Goal: Task Accomplishment & Management: Manage account settings

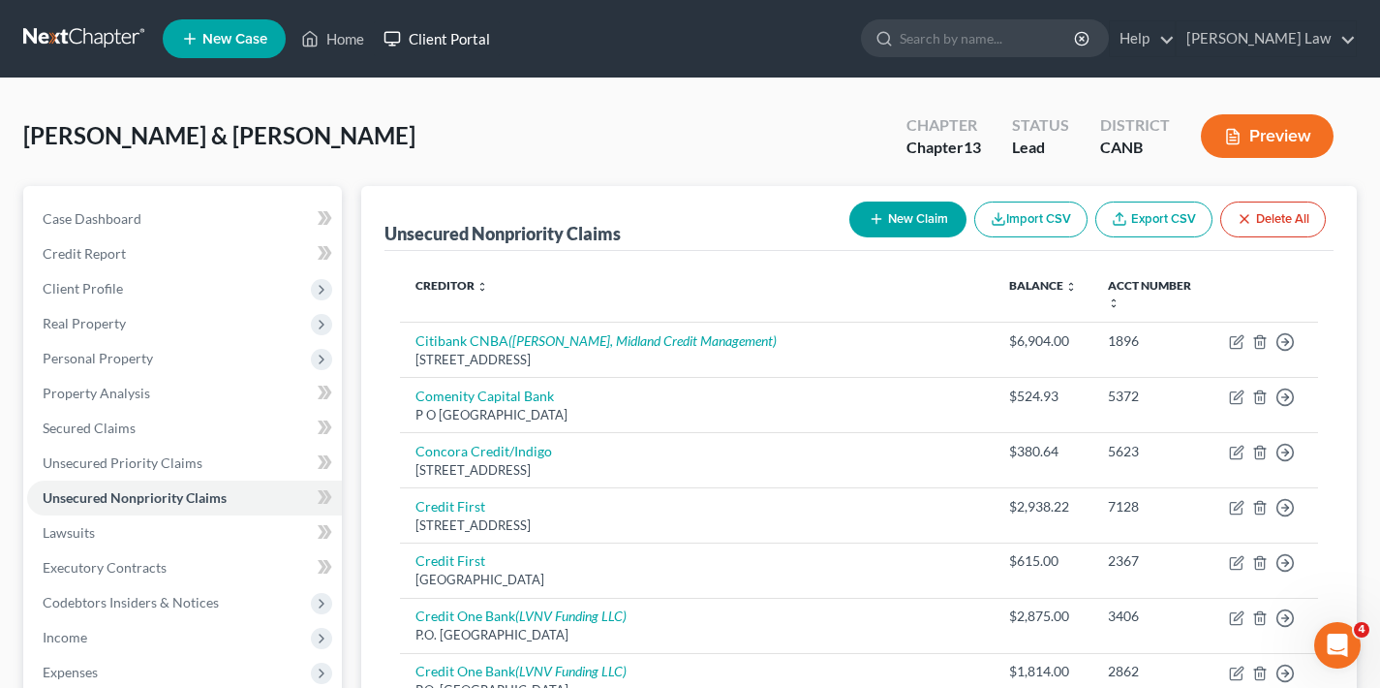
click at [472, 34] on link "Client Portal" at bounding box center [437, 38] width 126 height 35
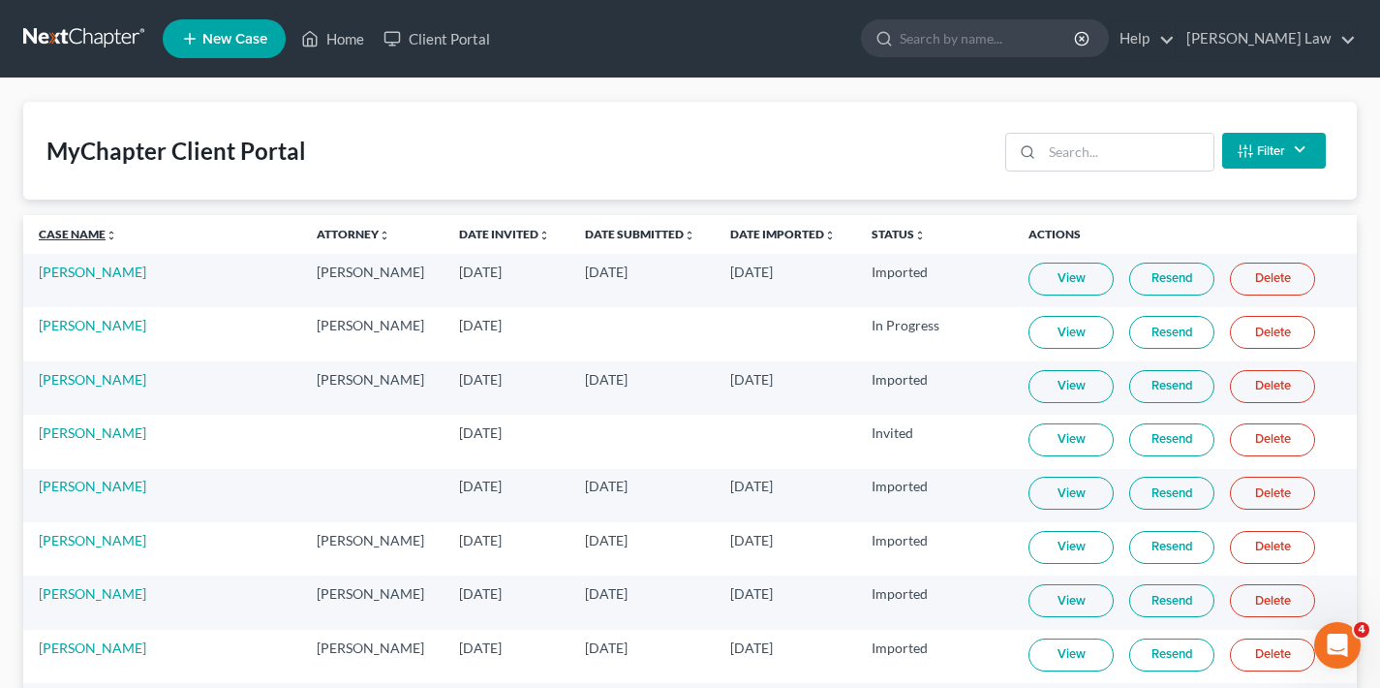
click at [68, 233] on link "Case Name unfold_more expand_more expand_less" at bounding box center [78, 234] width 78 height 15
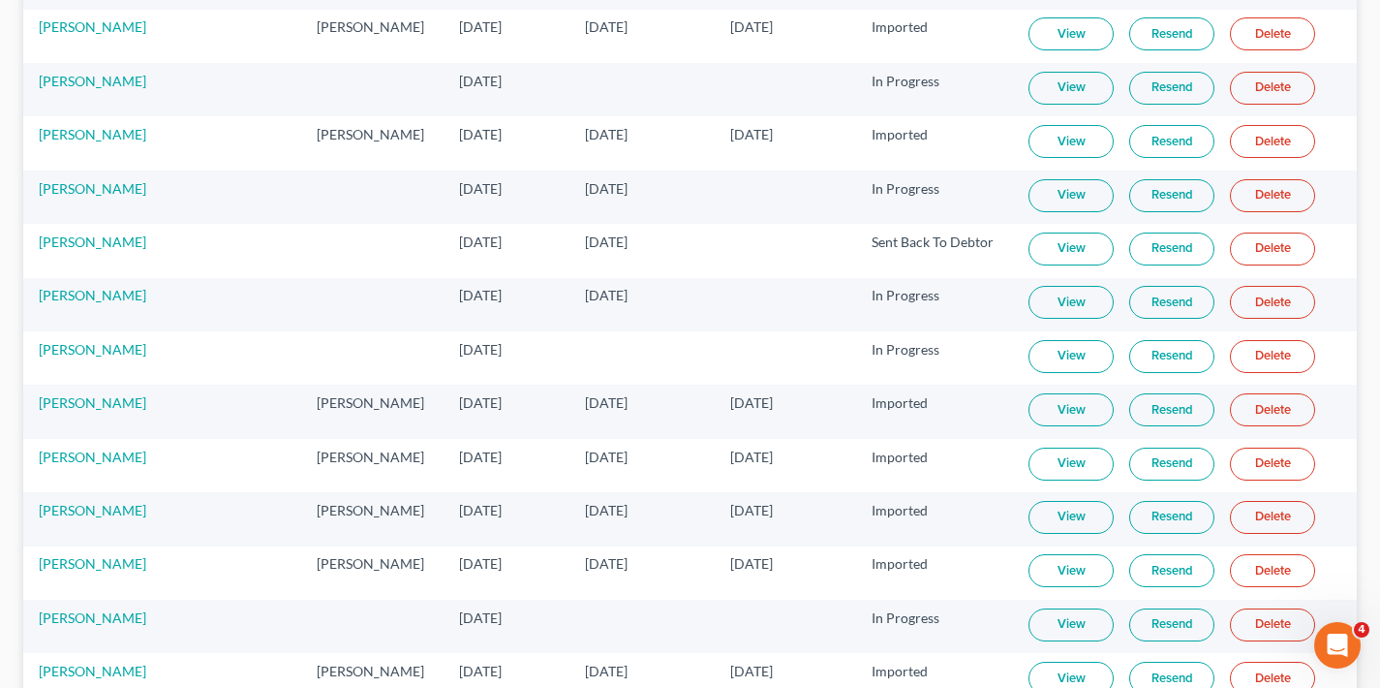
scroll to position [4196, 0]
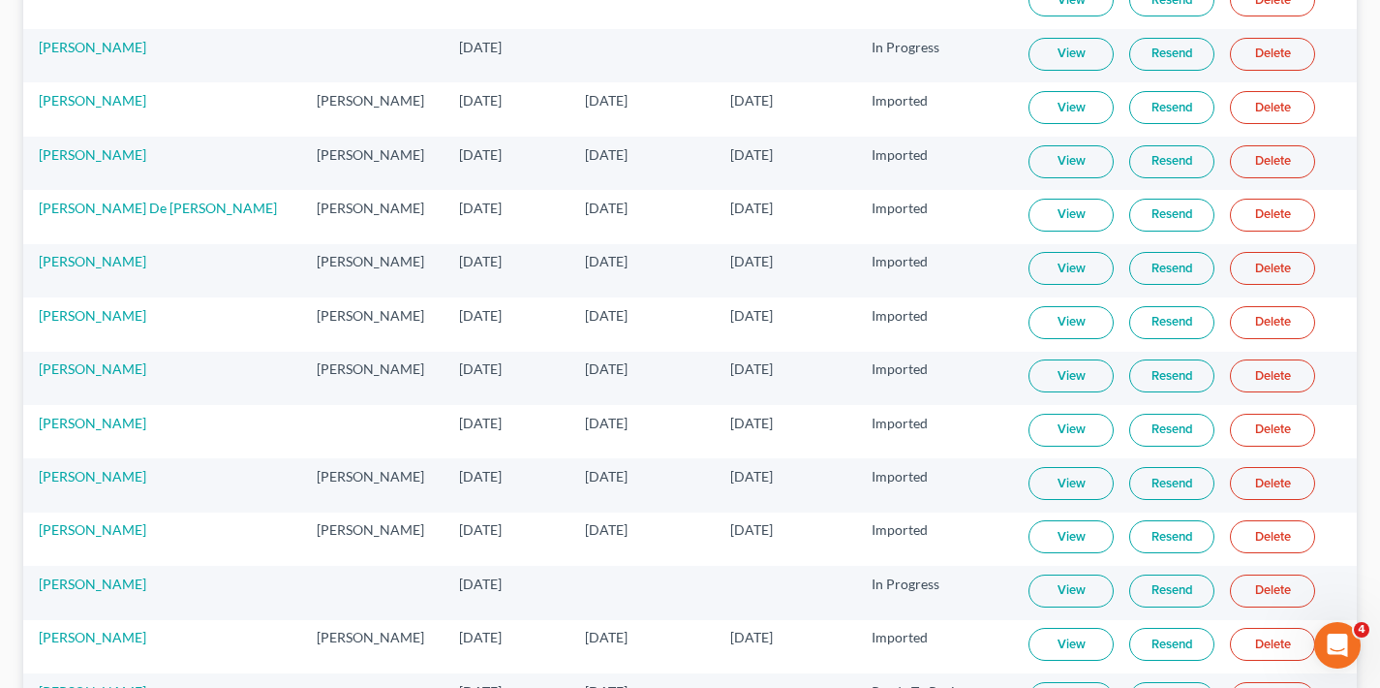
click at [1063, 481] on link "View" at bounding box center [1071, 483] width 85 height 33
click at [65, 480] on link "[PERSON_NAME]" at bounding box center [93, 476] width 108 height 16
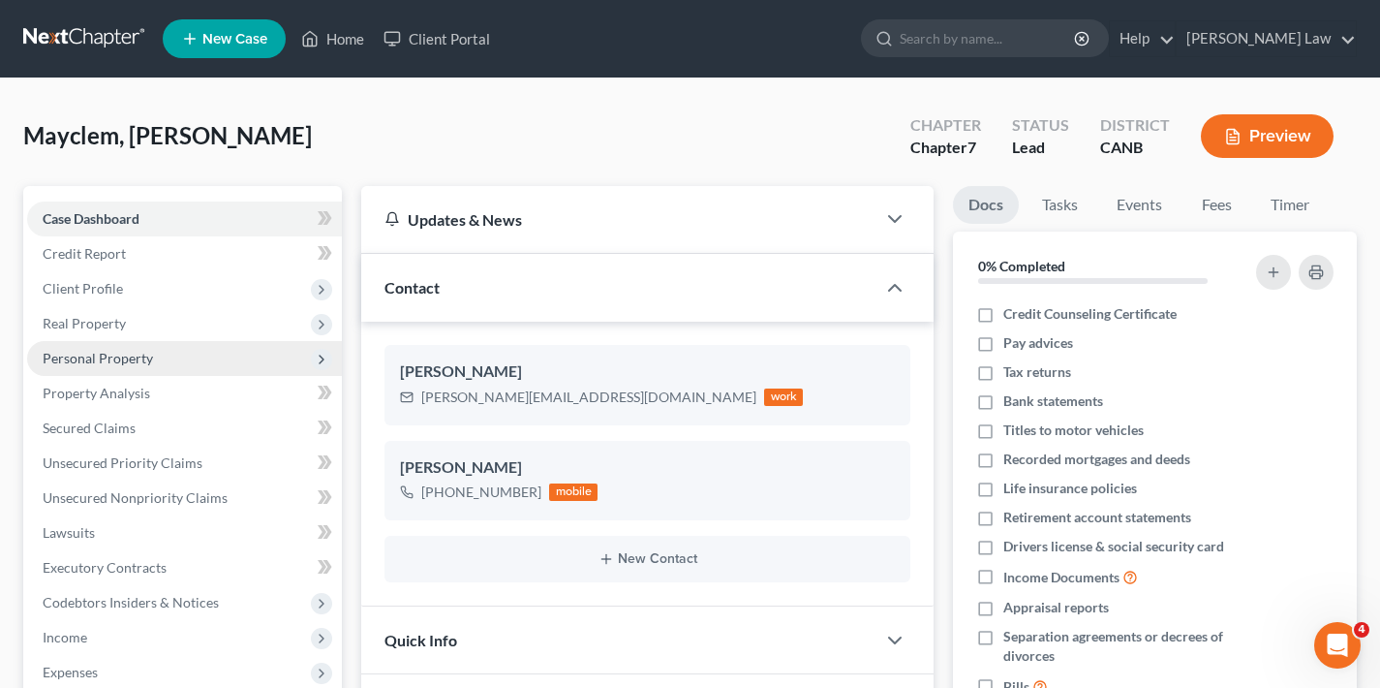
click at [104, 352] on span "Personal Property" at bounding box center [98, 358] width 110 height 16
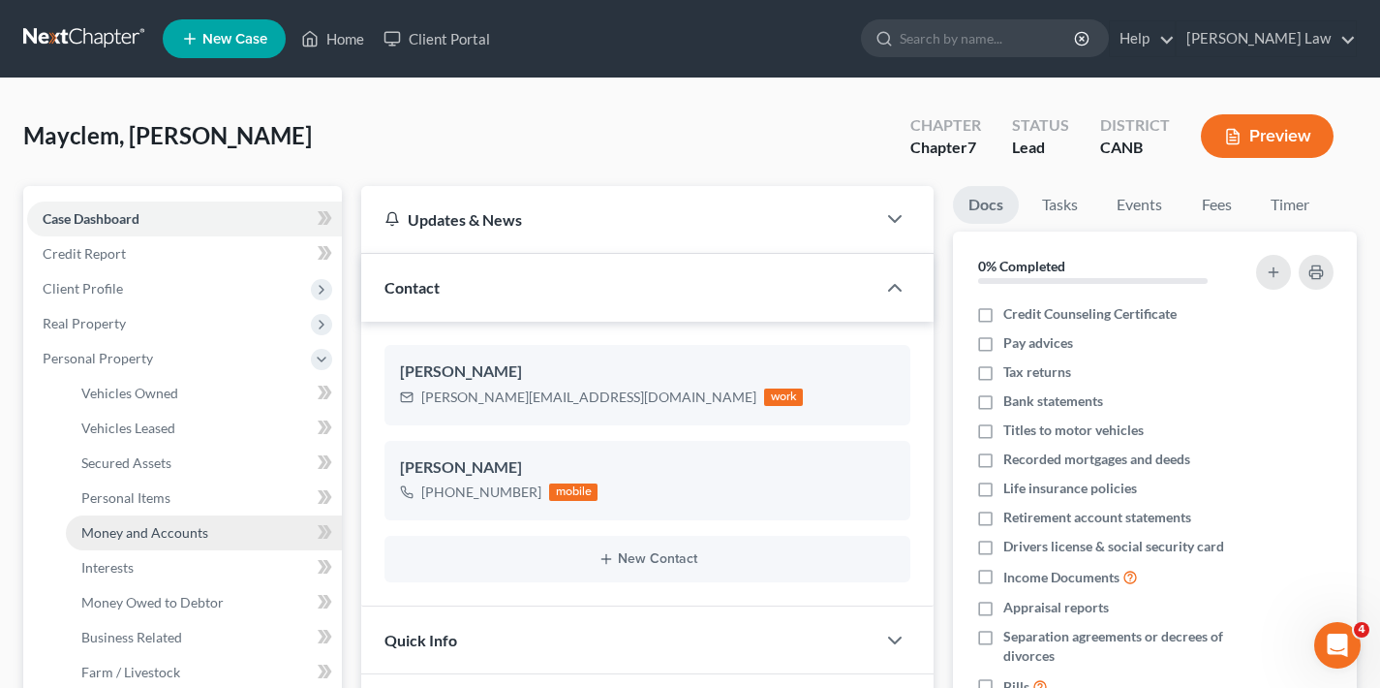
click at [164, 536] on span "Money and Accounts" at bounding box center [144, 532] width 127 height 16
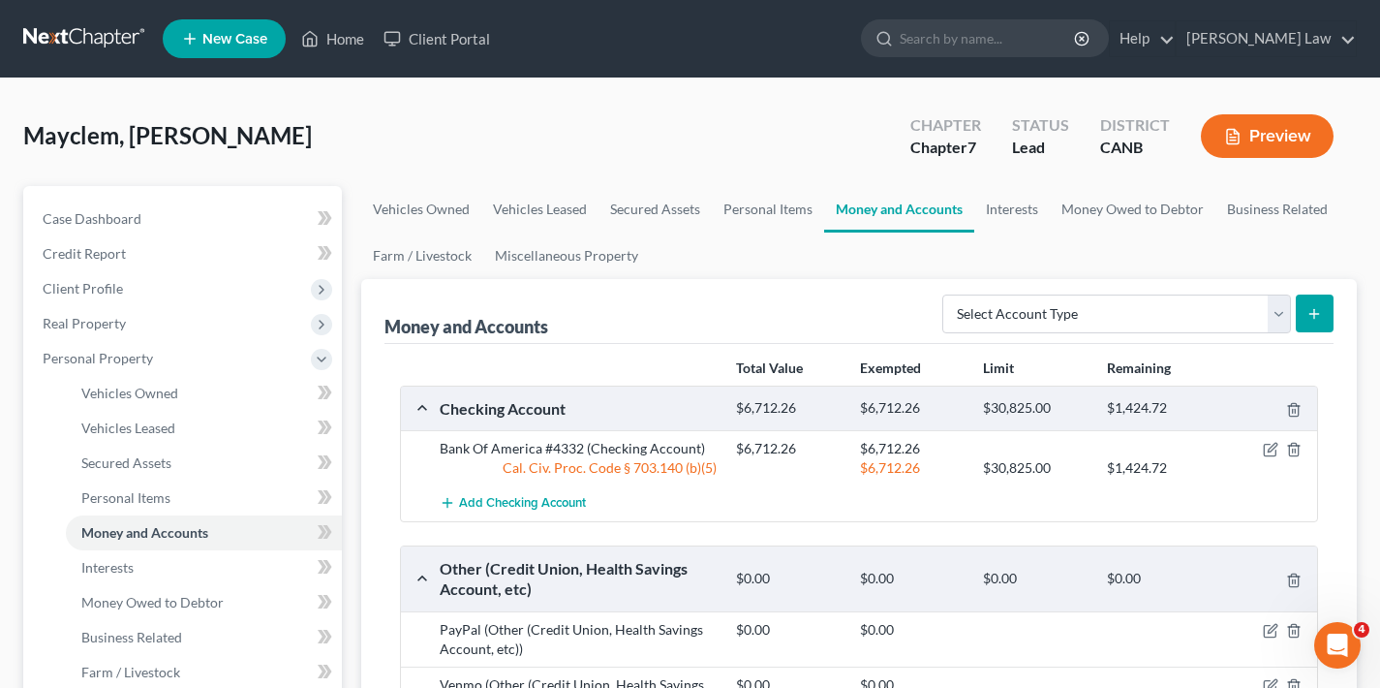
scroll to position [132, 0]
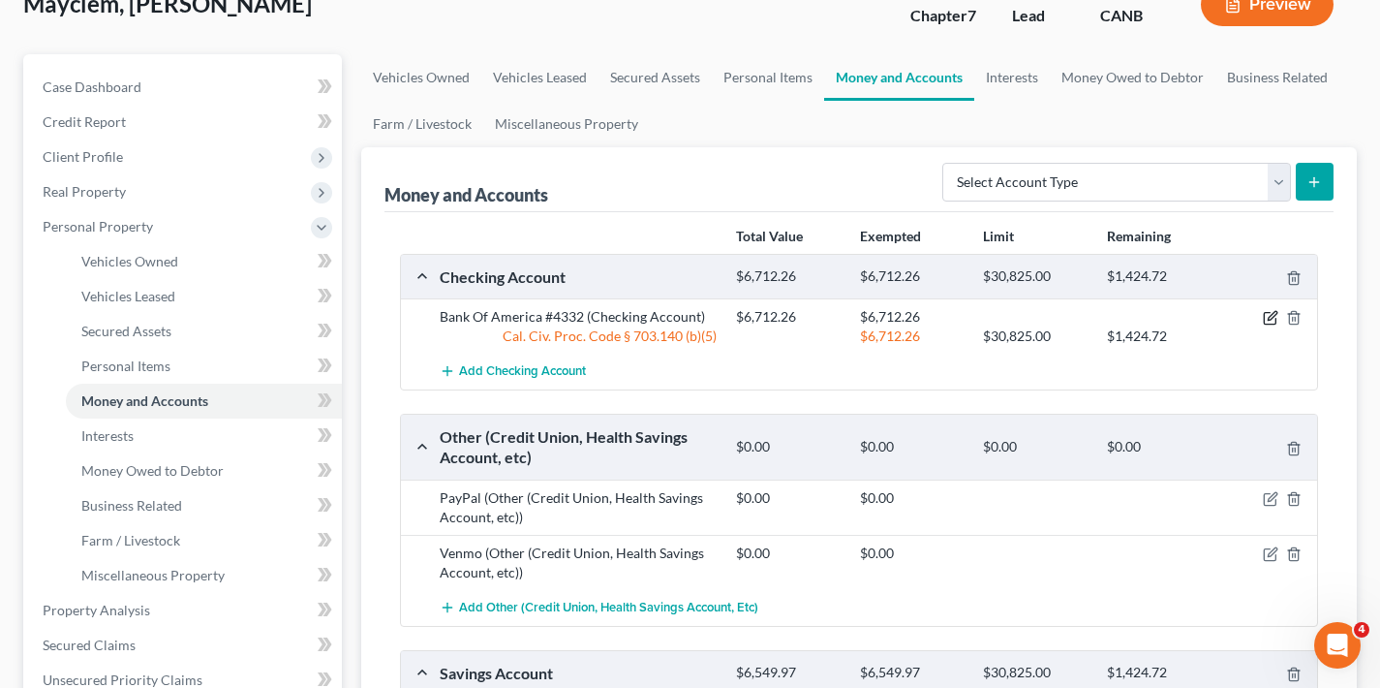
click at [1268, 316] on icon "button" at bounding box center [1270, 317] width 15 height 15
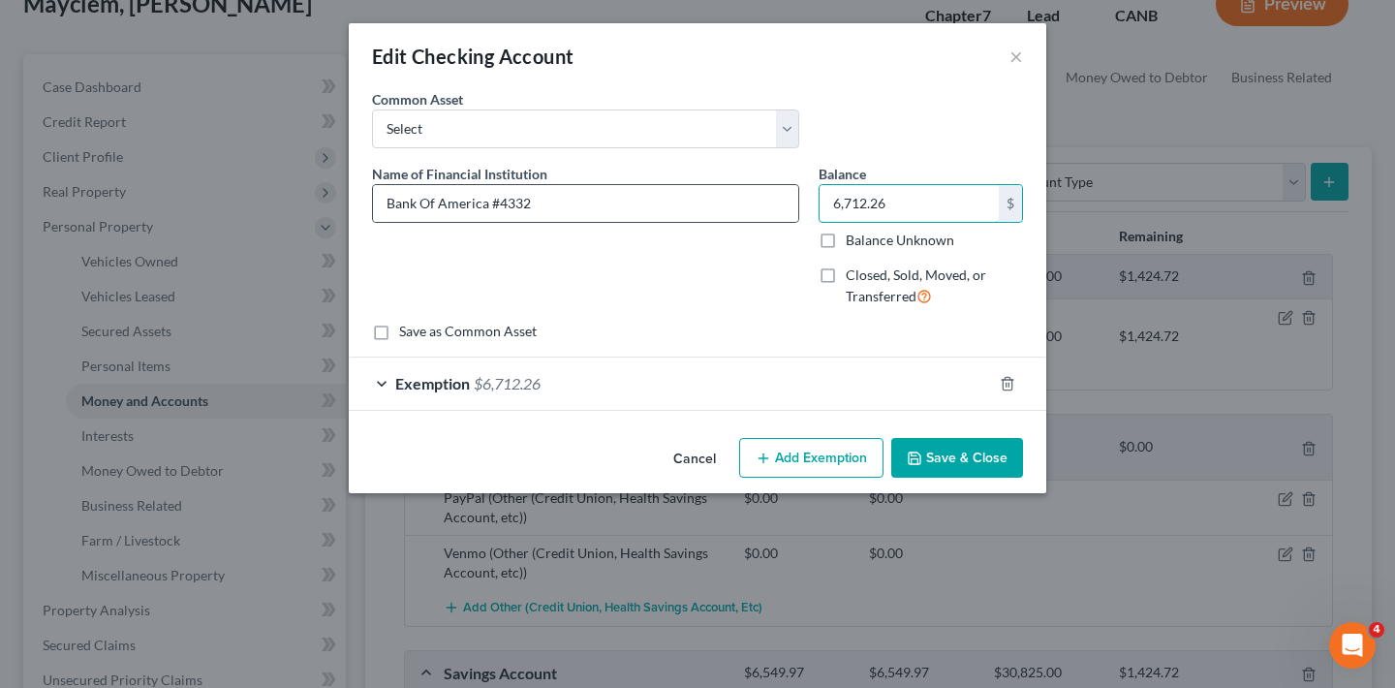
drag, startPoint x: 874, startPoint y: 207, endPoint x: 799, endPoint y: 206, distance: 74.6
click at [799, 206] on div "Name of Financial Institution * Bank Of America #4332 Balance 6,712.26 $ Balanc…" at bounding box center [697, 243] width 670 height 159
type input "9,282.73"
click at [965, 456] on button "Save & Close" at bounding box center [957, 458] width 132 height 41
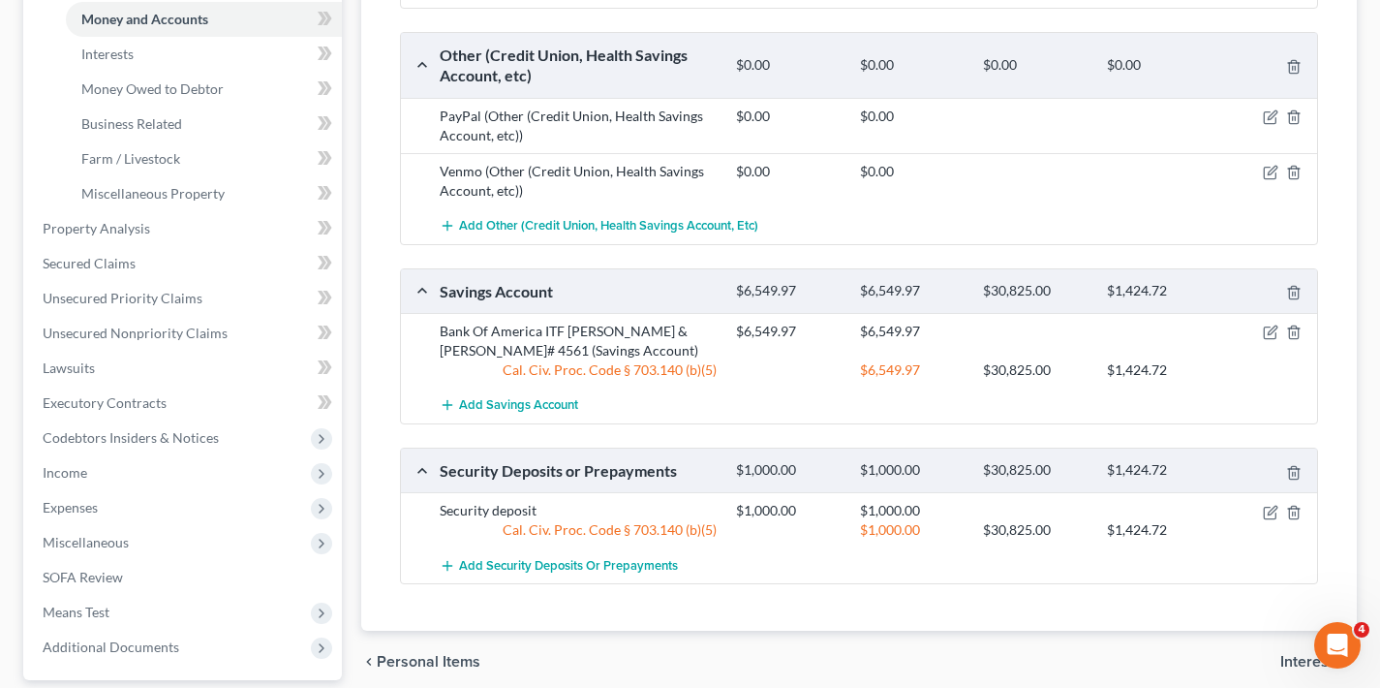
scroll to position [557, 0]
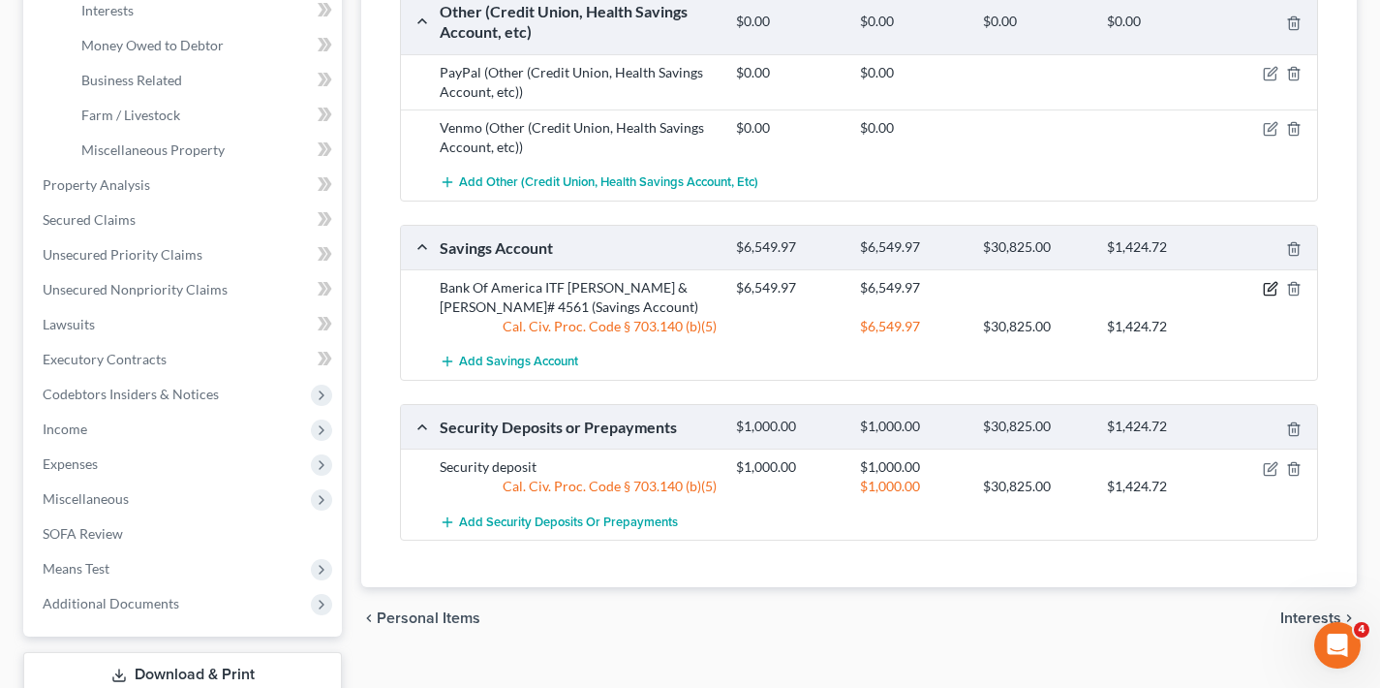
click at [1268, 286] on icon "button" at bounding box center [1270, 288] width 15 height 15
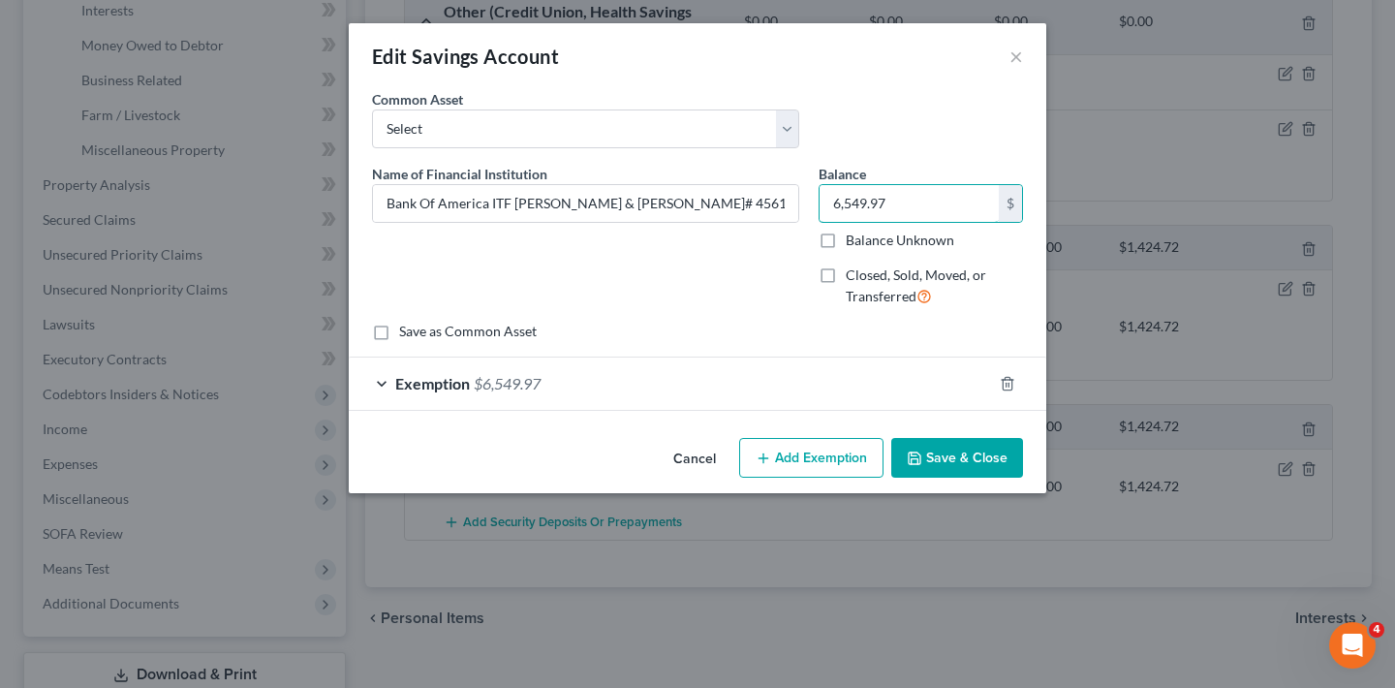
drag, startPoint x: 898, startPoint y: 199, endPoint x: 817, endPoint y: 200, distance: 81.4
click at [817, 200] on div "Balance 6,549.97 $ Balance Unknown Balance Undetermined 6,549.97 $ Balance Unkn…" at bounding box center [921, 243] width 224 height 159
type input "1,616.19"
click at [985, 457] on button "Save & Close" at bounding box center [957, 458] width 132 height 41
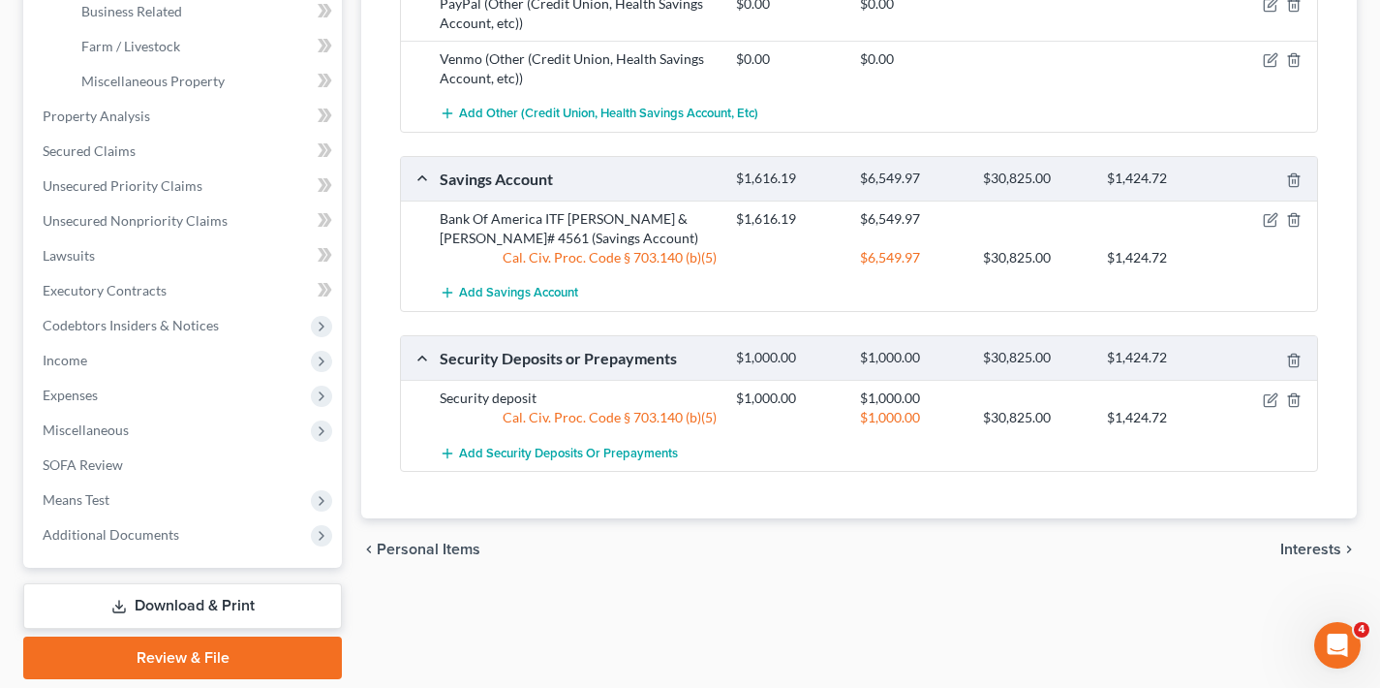
scroll to position [602, 0]
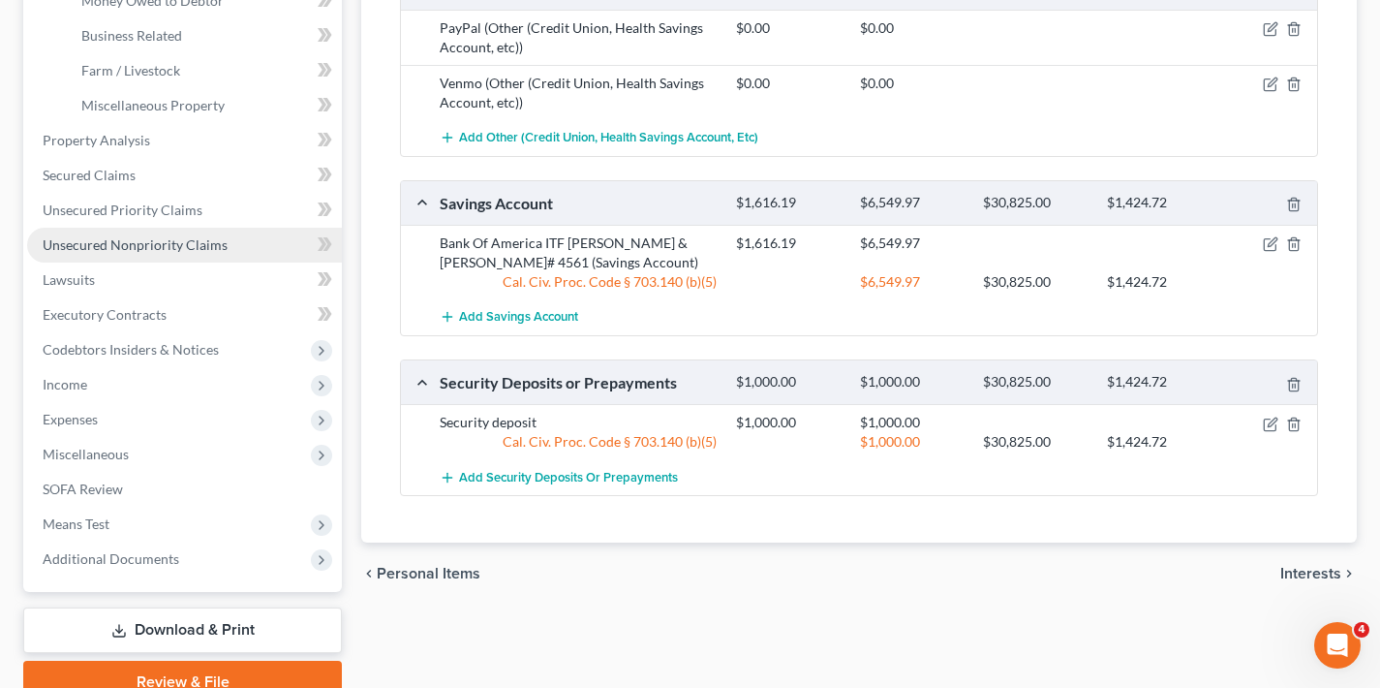
click at [167, 242] on span "Unsecured Nonpriority Claims" at bounding box center [135, 244] width 185 height 16
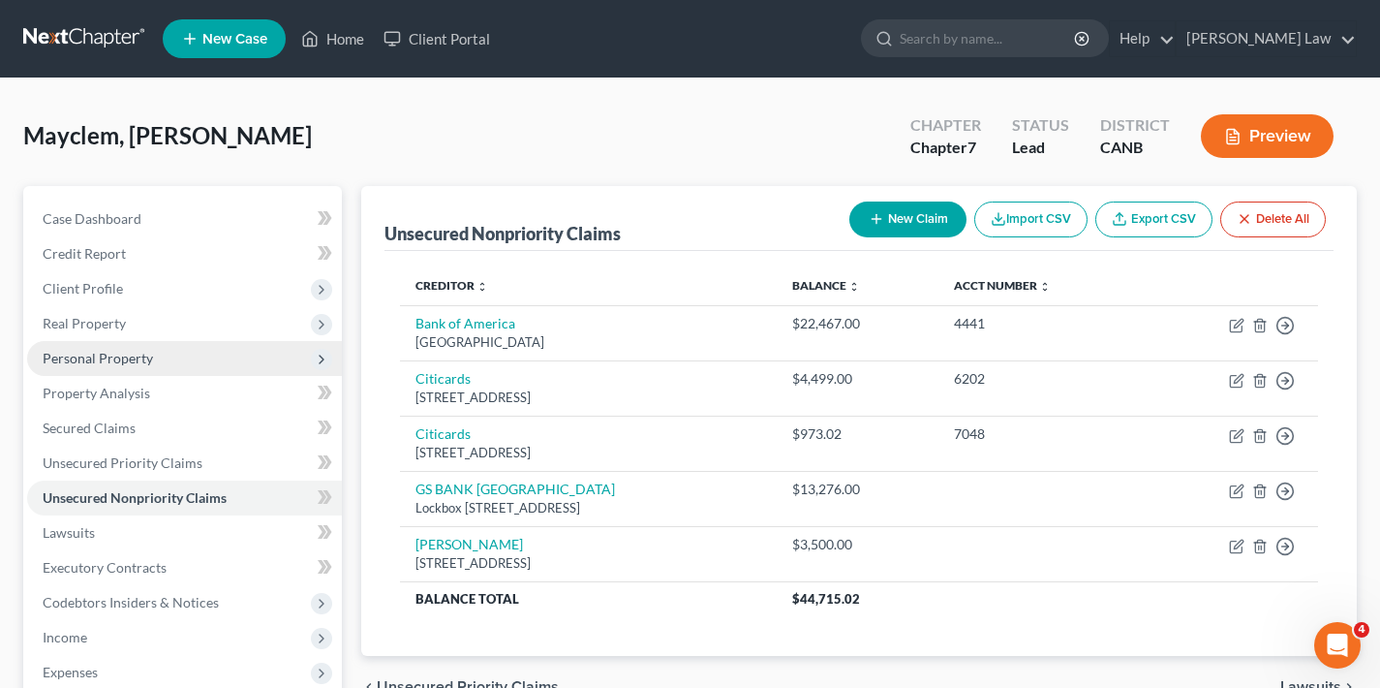
click at [148, 356] on span "Personal Property" at bounding box center [98, 358] width 110 height 16
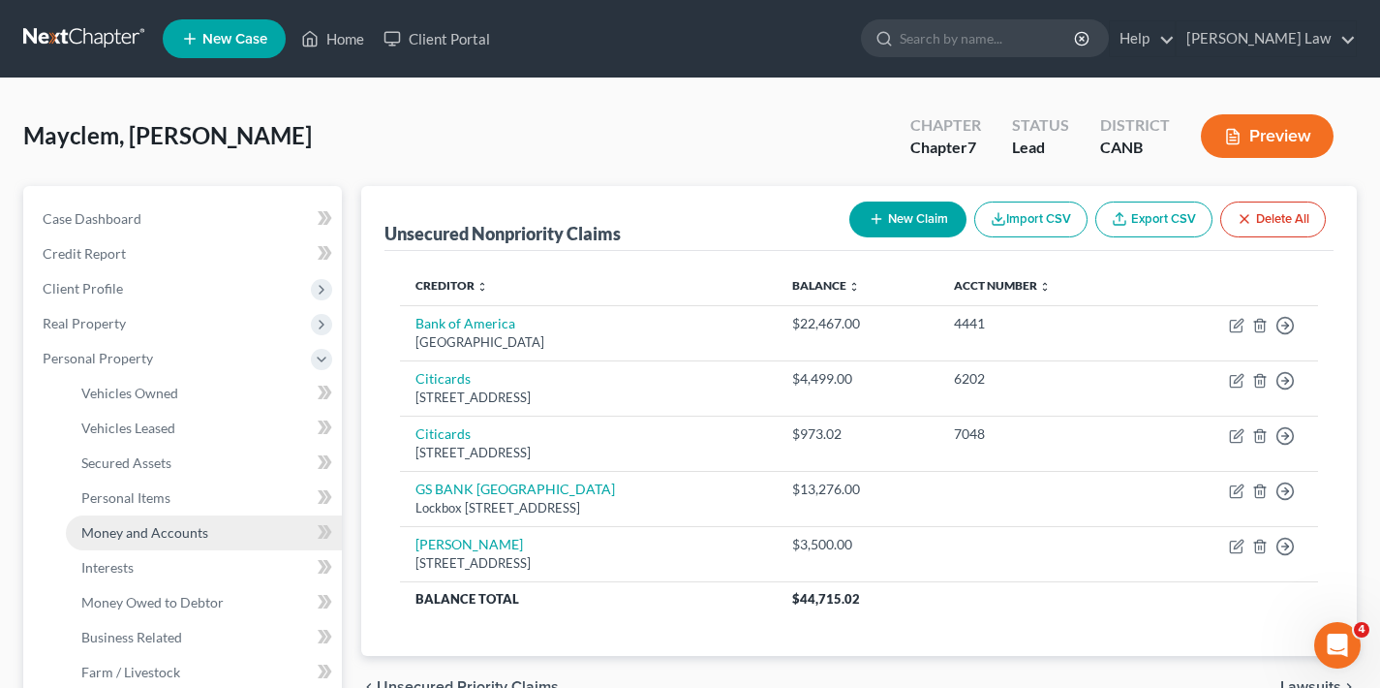
click at [174, 534] on span "Money and Accounts" at bounding box center [144, 532] width 127 height 16
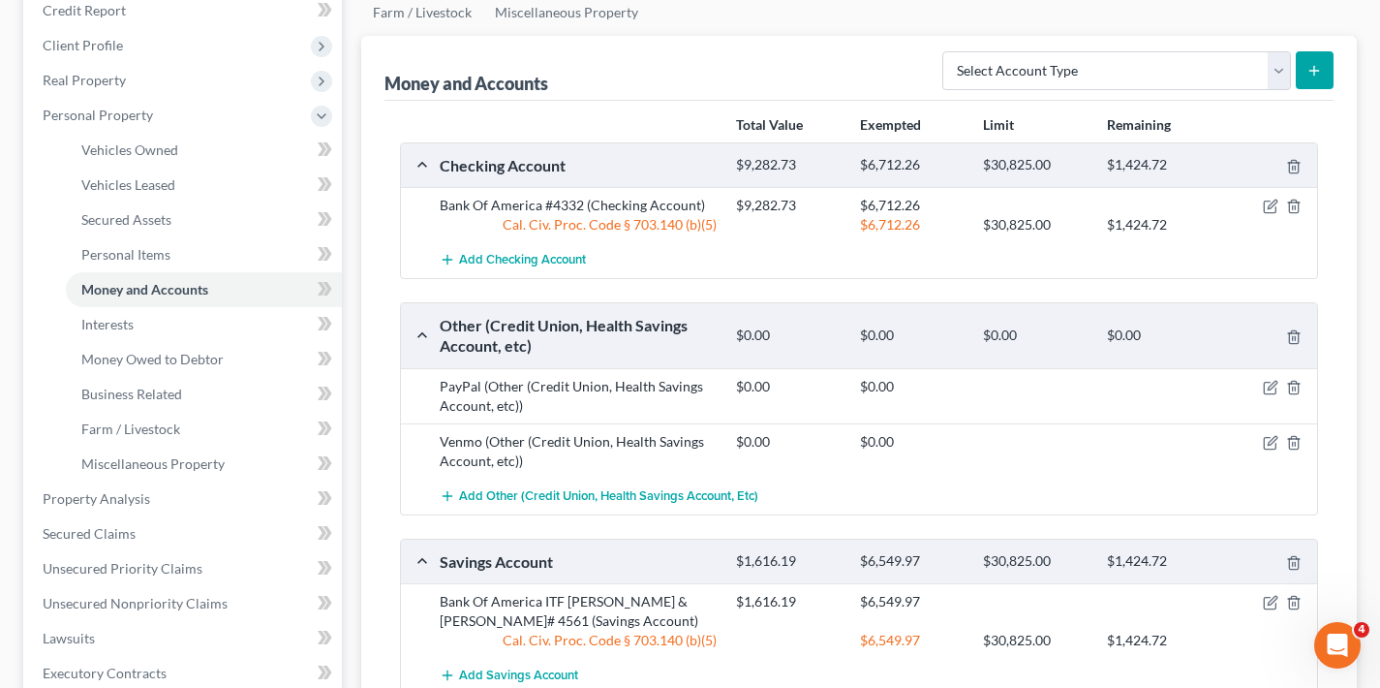
scroll to position [226, 0]
